Goal: Task Accomplishment & Management: Use online tool/utility

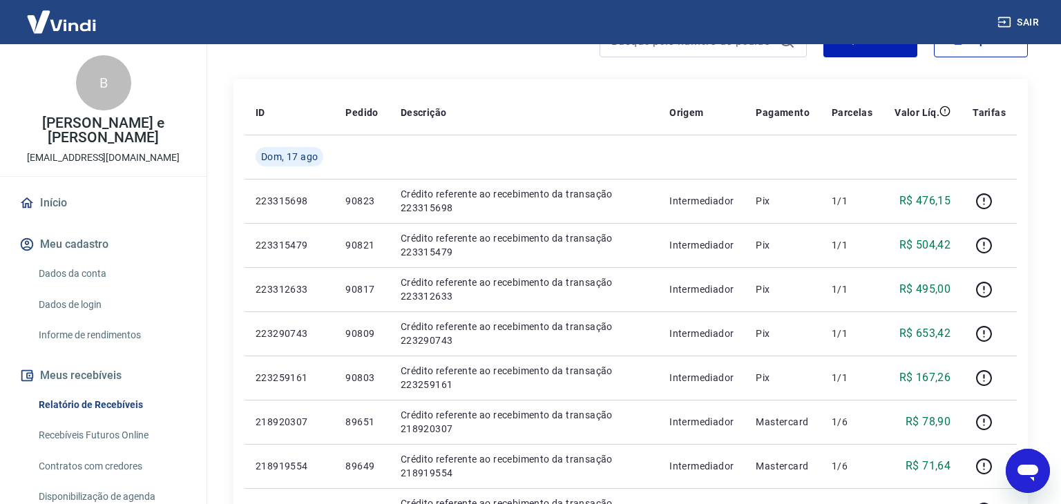
scroll to position [210, 0]
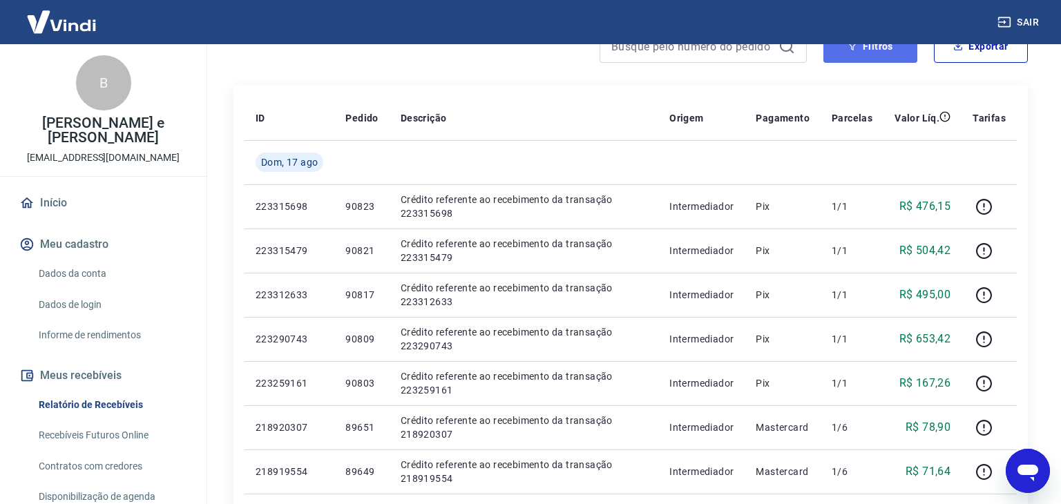
click at [849, 52] on button "Filtros" at bounding box center [871, 46] width 94 height 33
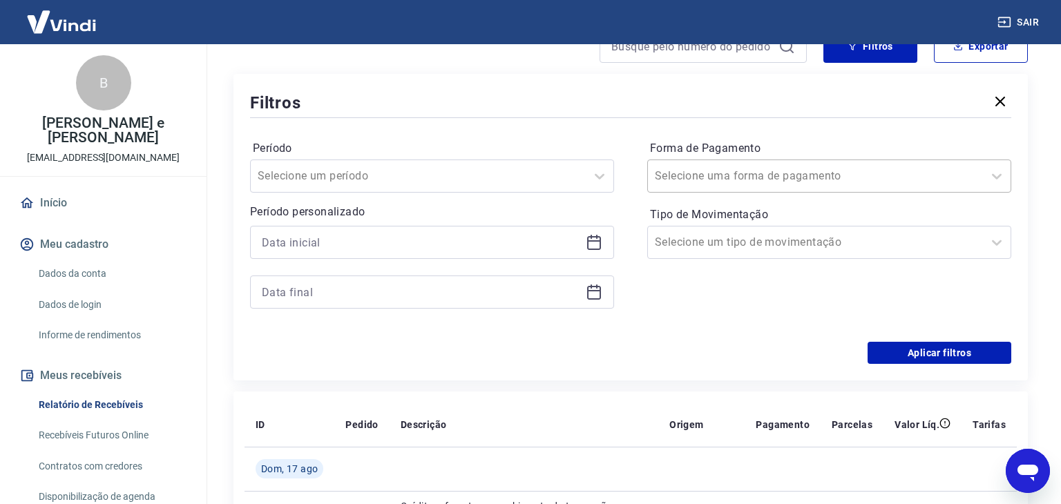
click at [839, 184] on div at bounding box center [815, 176] width 321 height 19
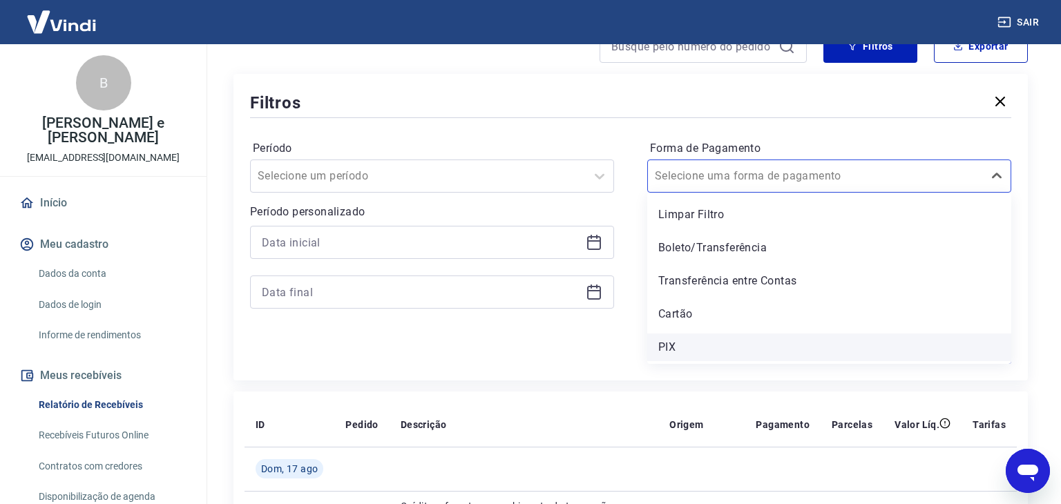
click at [784, 345] on div "PIX" at bounding box center [829, 348] width 364 height 28
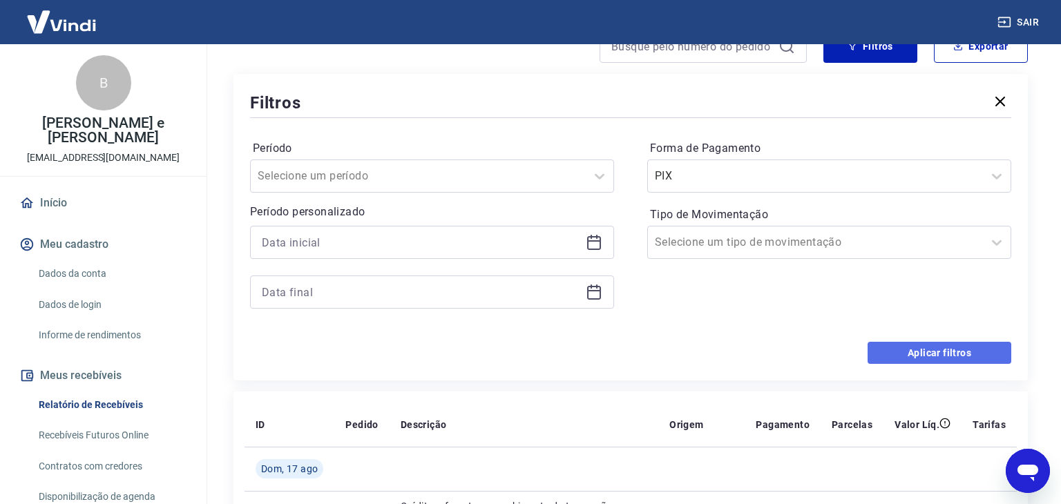
click at [913, 350] on button "Aplicar filtros" at bounding box center [940, 353] width 144 height 22
